Goal: Information Seeking & Learning: Learn about a topic

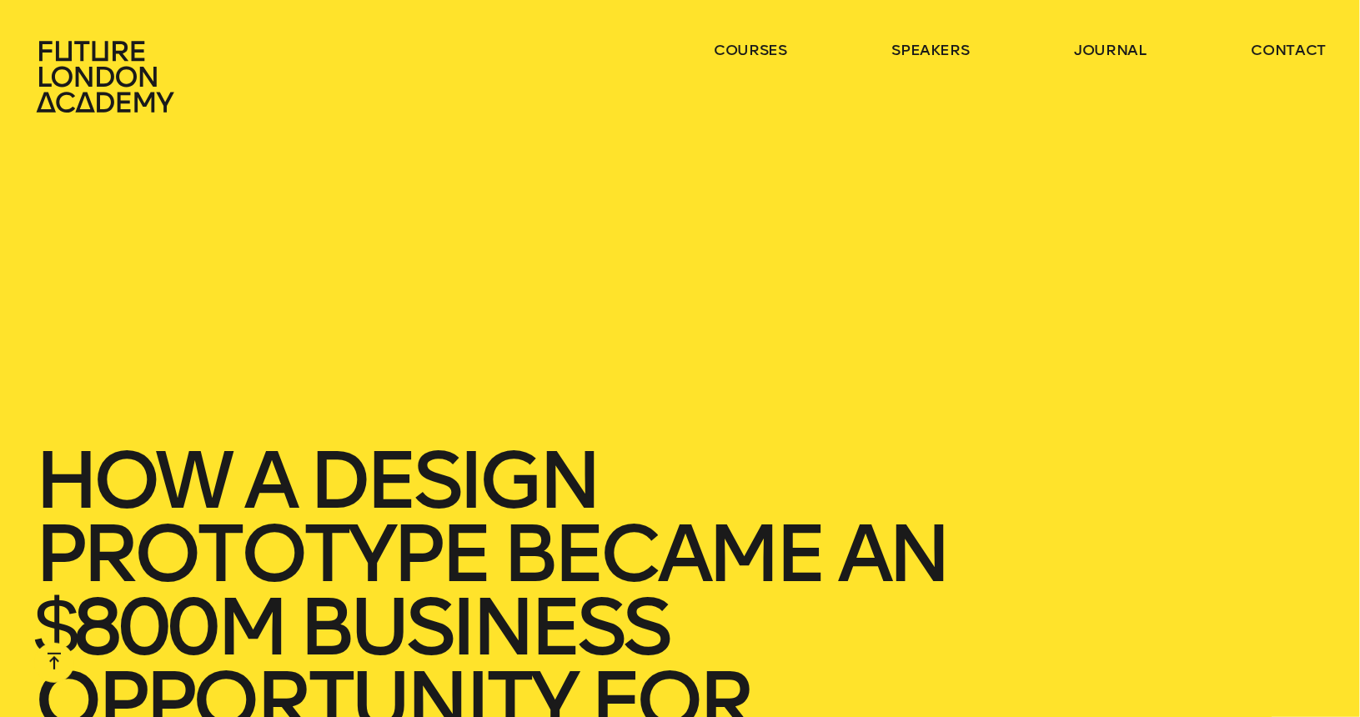
scroll to position [1292, 0]
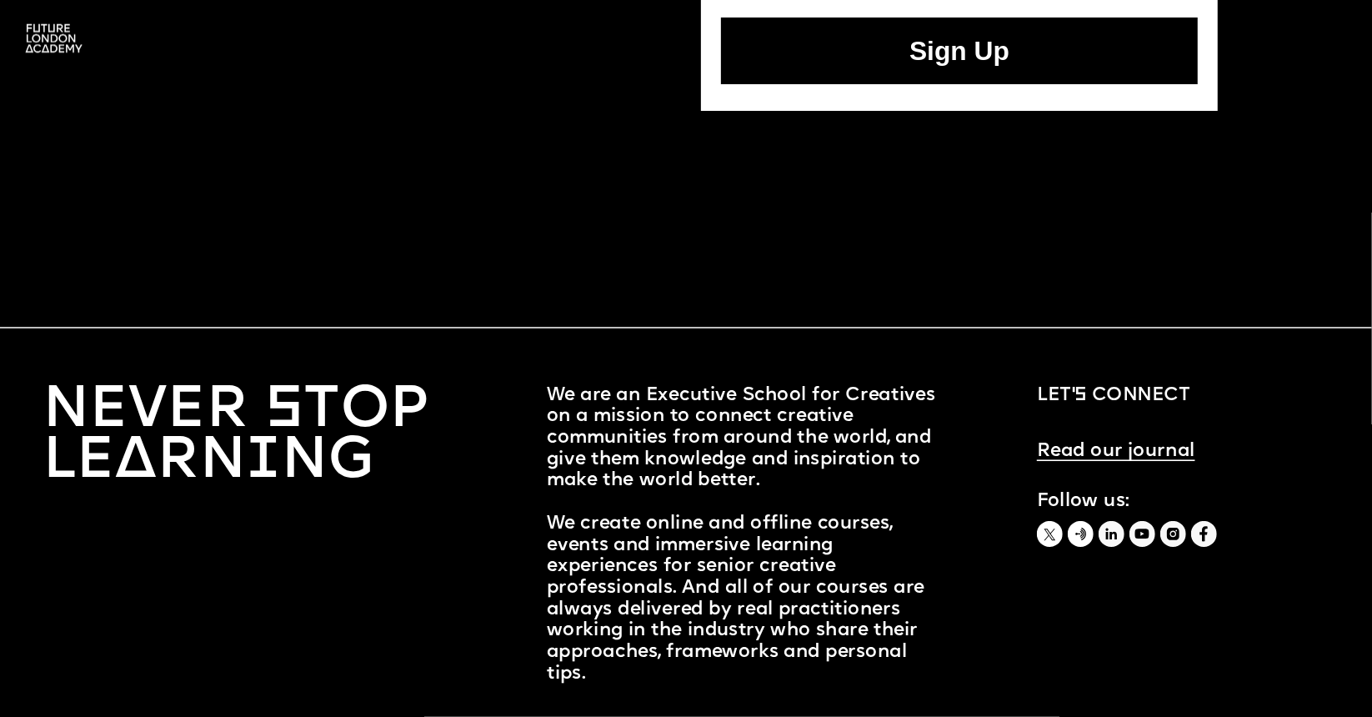
scroll to position [1199, 0]
